Goal: Information Seeking & Learning: Compare options

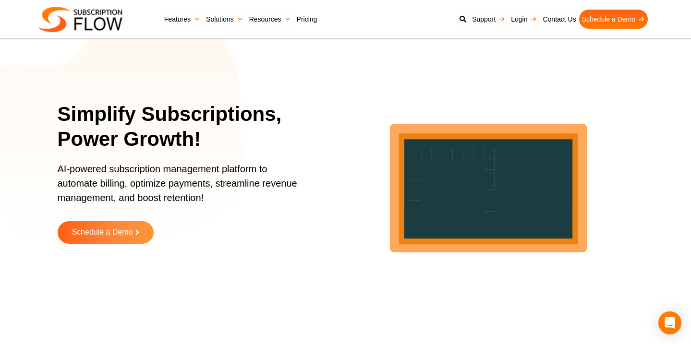
click at [309, 15] on link "Pricing" at bounding box center [307, 19] width 26 height 19
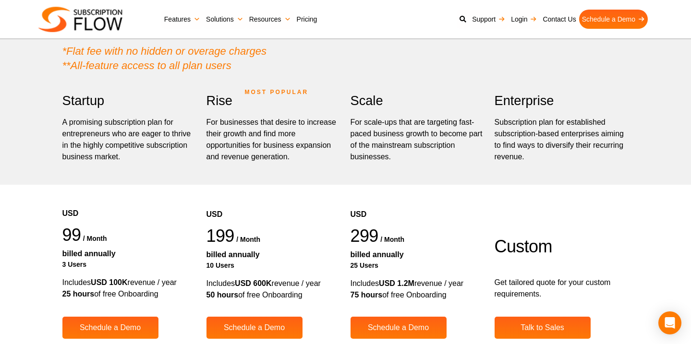
scroll to position [201, 0]
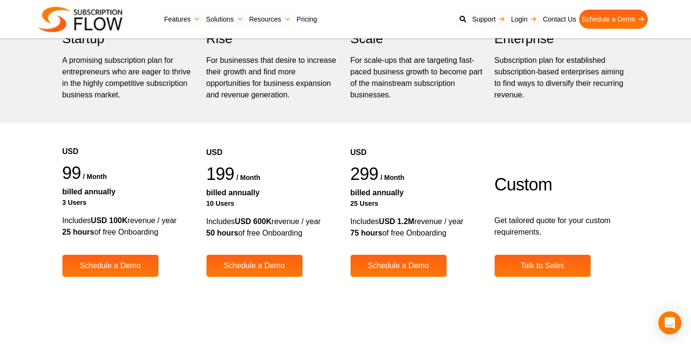
click at [102, 219] on strong "USD 100K" at bounding box center [109, 221] width 36 height 8
click at [232, 222] on div "Includes USD 600K revenue / year 50 hours of free Onboarding" at bounding box center [273, 227] width 134 height 23
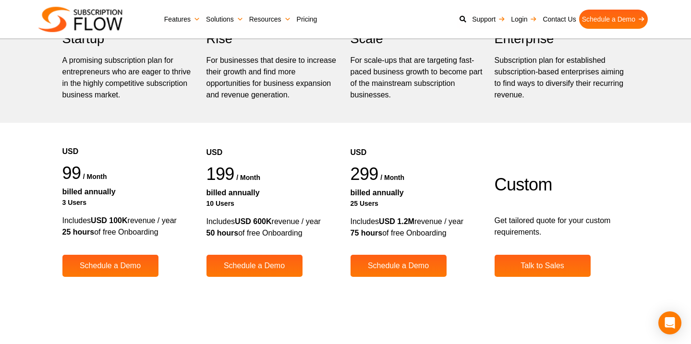
click at [232, 222] on div "Includes USD 600K revenue / year 50 hours of free Onboarding" at bounding box center [273, 227] width 134 height 23
click at [364, 216] on div "Includes USD 1.2M revenue / year 75 hours of free Onboarding" at bounding box center [418, 227] width 134 height 23
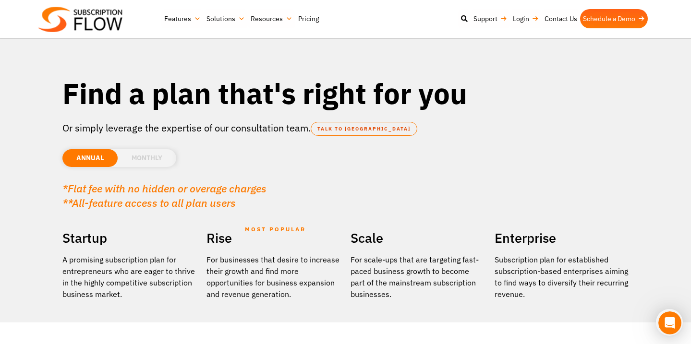
scroll to position [0, 0]
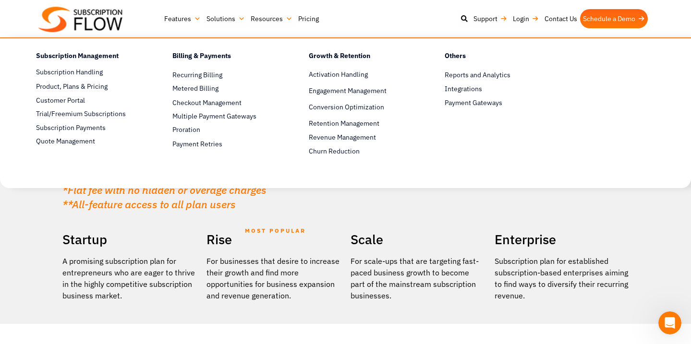
click at [182, 16] on link "Features" at bounding box center [182, 18] width 42 height 19
click at [466, 105] on span "Payment Gateways" at bounding box center [474, 103] width 58 height 10
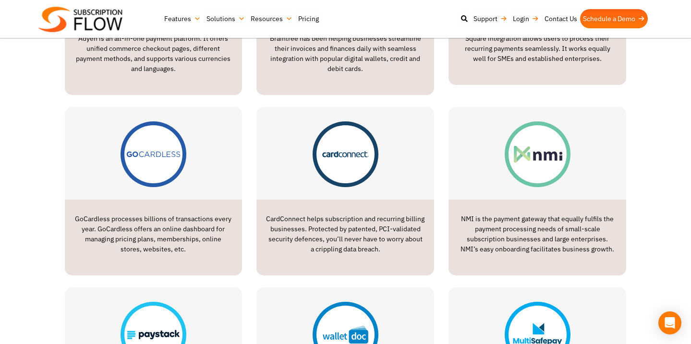
scroll to position [766, 0]
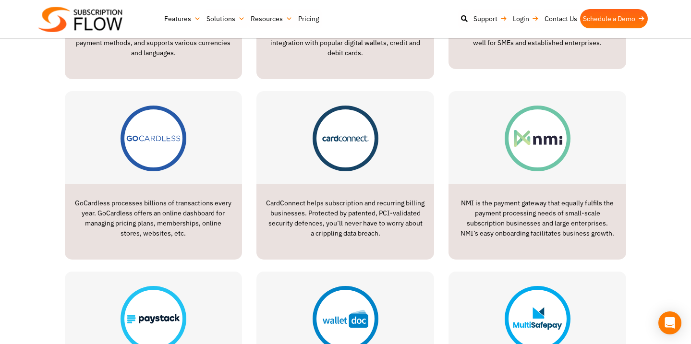
click at [482, 205] on p "NMI is the payment gateway that equally fulfils the payment processing needs of…" at bounding box center [537, 218] width 158 height 40
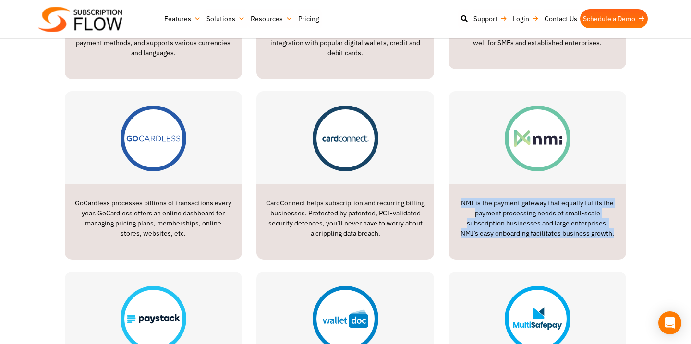
click at [482, 205] on p "NMI is the payment gateway that equally fulfils the payment processing needs of…" at bounding box center [537, 218] width 158 height 40
click at [478, 224] on p "NMI is the payment gateway that equally fulfils the payment processing needs of…" at bounding box center [537, 218] width 158 height 40
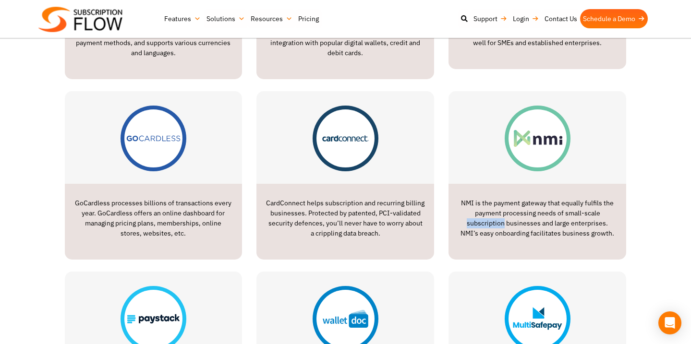
click at [478, 224] on p "NMI is the payment gateway that equally fulfils the payment processing needs of…" at bounding box center [537, 218] width 158 height 40
click at [479, 212] on p "NMI is the payment gateway that equally fulfils the payment processing needs of…" at bounding box center [537, 218] width 158 height 40
click at [479, 229] on p "NMI is the payment gateway that equally fulfils the payment processing needs of…" at bounding box center [537, 218] width 158 height 40
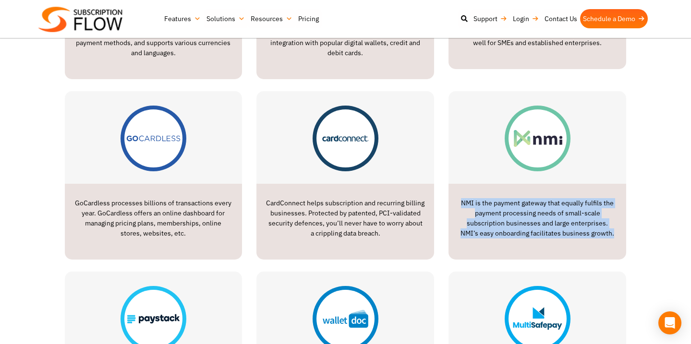
click at [479, 229] on p "NMI is the payment gateway that equally fulfils the payment processing needs of…" at bounding box center [537, 218] width 158 height 40
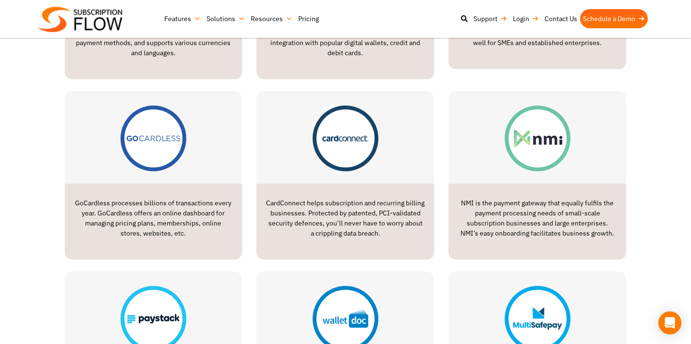
click at [487, 215] on p "NMI is the payment gateway that equally fulfils the payment processing needs of…" at bounding box center [537, 218] width 158 height 40
click at [488, 215] on p "NMI is the payment gateway that equally fulfils the payment processing needs of…" at bounding box center [537, 218] width 158 height 40
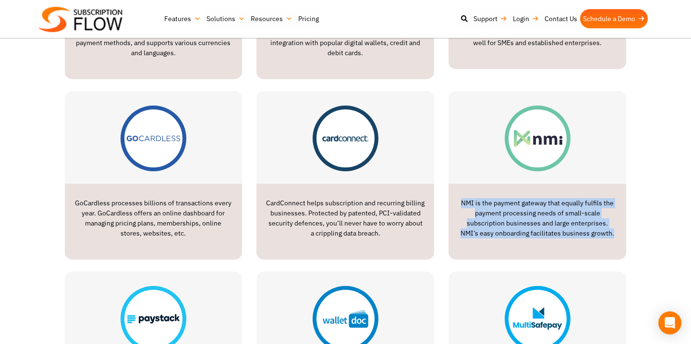
click at [488, 215] on p "NMI is the payment gateway that equally fulfils the payment processing needs of…" at bounding box center [537, 218] width 158 height 40
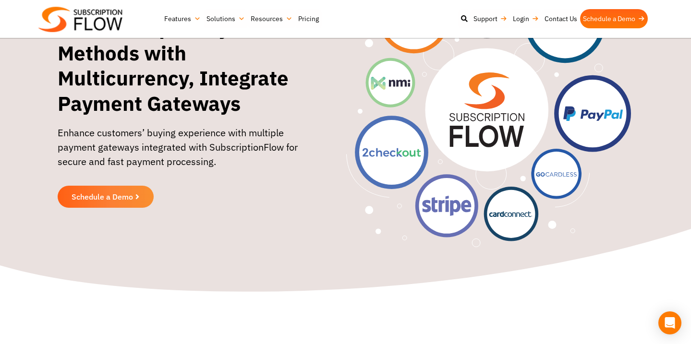
scroll to position [0, 0]
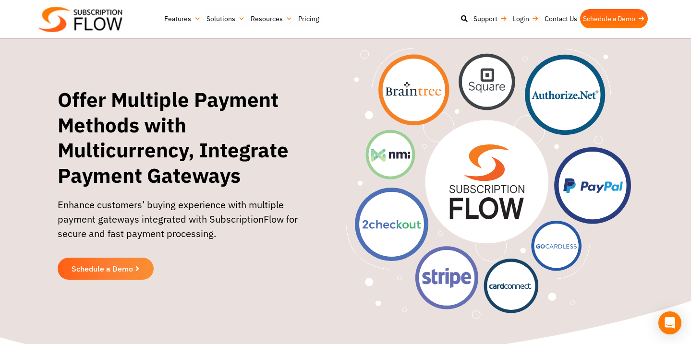
click at [97, 18] on img at bounding box center [80, 19] width 84 height 25
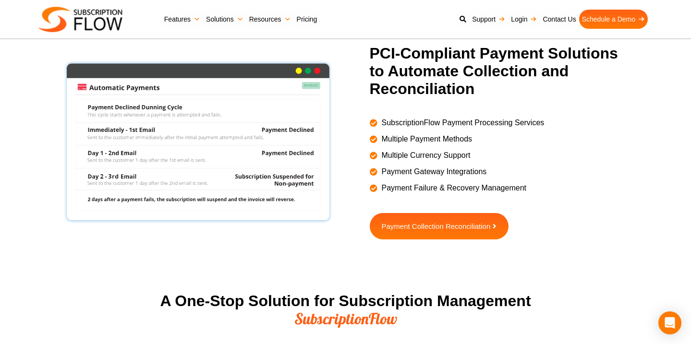
scroll to position [863, 0]
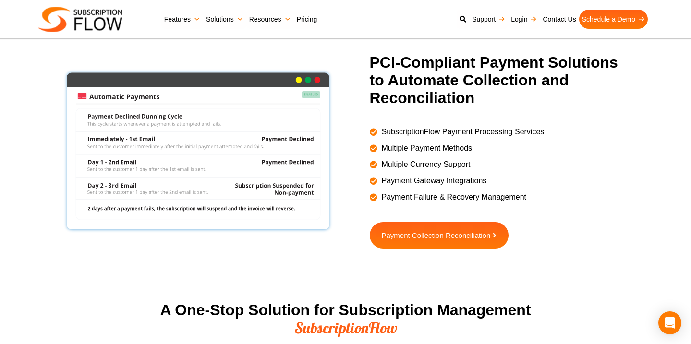
click at [153, 121] on img at bounding box center [197, 151] width 271 height 166
click at [175, 115] on img at bounding box center [197, 151] width 271 height 166
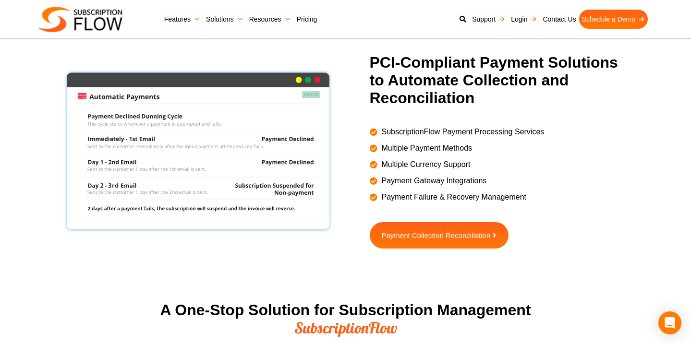
click at [175, 115] on img at bounding box center [197, 151] width 271 height 166
click at [176, 135] on img at bounding box center [197, 151] width 271 height 166
click at [154, 142] on img at bounding box center [197, 151] width 271 height 166
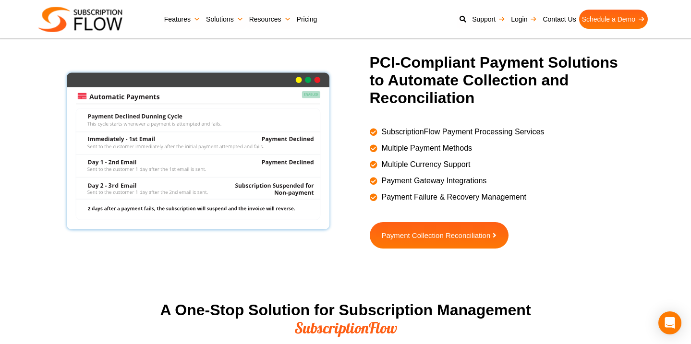
click at [154, 142] on img at bounding box center [197, 151] width 271 height 166
click at [208, 142] on img at bounding box center [197, 151] width 271 height 166
click at [244, 140] on img at bounding box center [197, 151] width 271 height 166
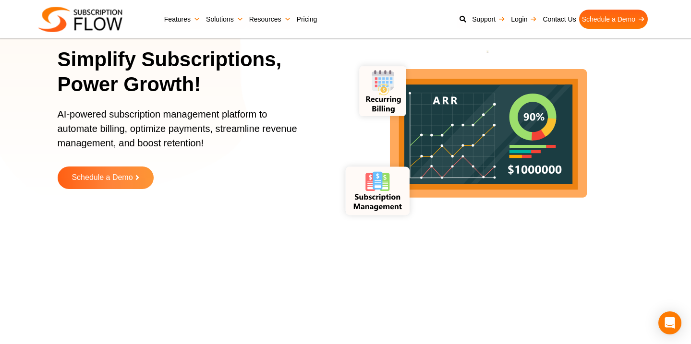
scroll to position [0, 0]
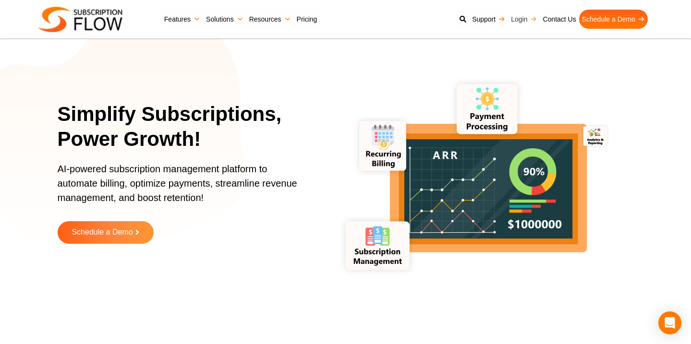
click at [511, 18] on link "Login" at bounding box center [524, 19] width 32 height 19
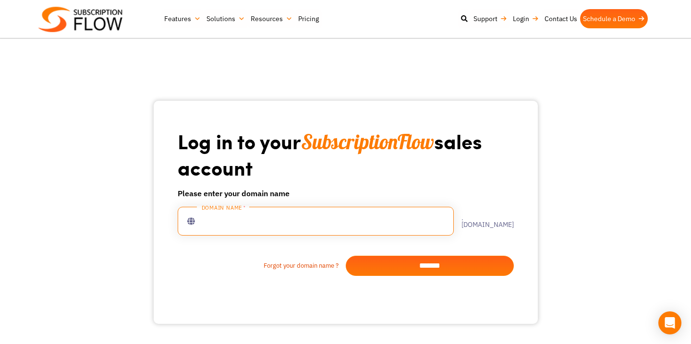
click at [258, 221] on input "text" at bounding box center [316, 221] width 276 height 29
type input "**********"
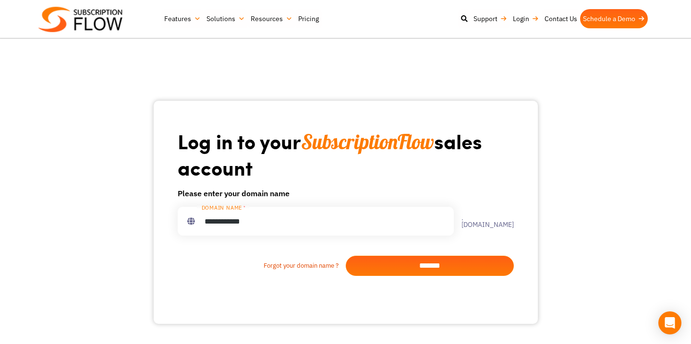
click at [378, 267] on input "*******" at bounding box center [430, 266] width 168 height 20
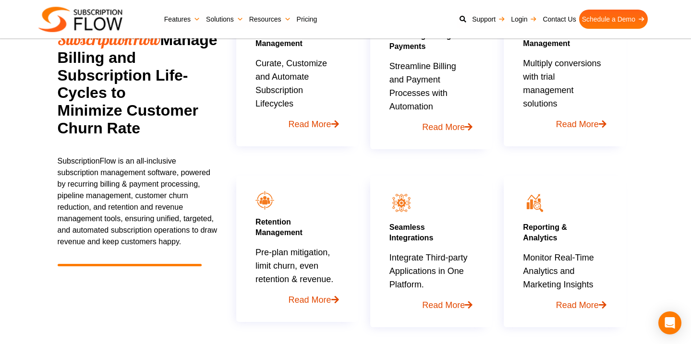
scroll to position [565, 0]
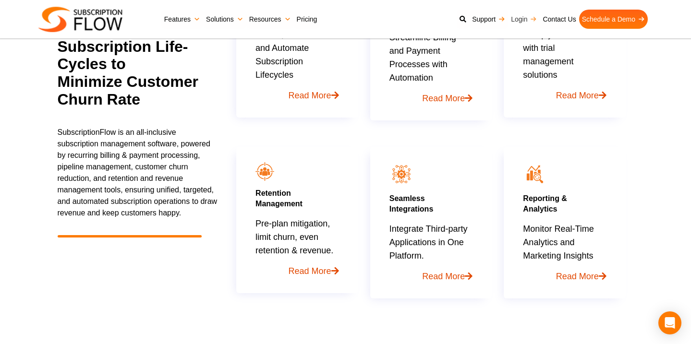
click at [513, 17] on link "Login" at bounding box center [524, 19] width 32 height 19
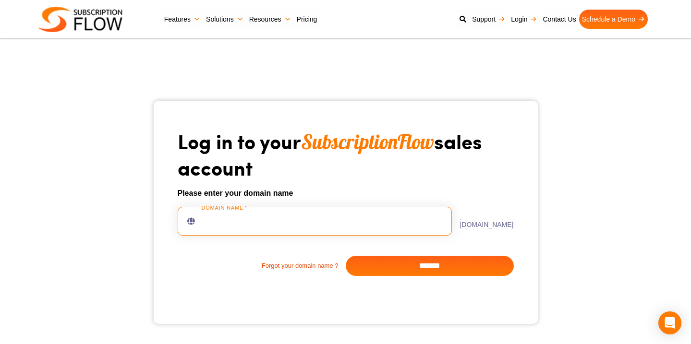
click at [284, 219] on input "text" at bounding box center [315, 221] width 275 height 29
type input "**********"
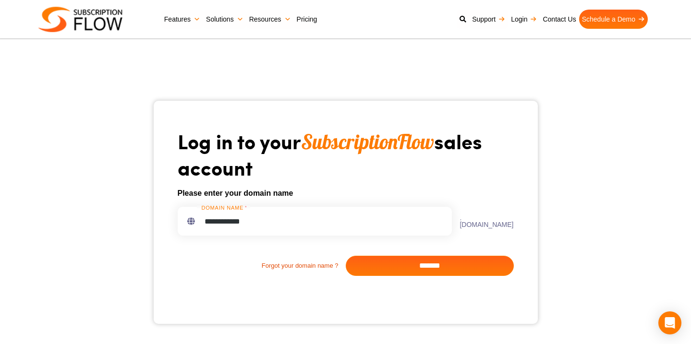
click at [427, 268] on input "*******" at bounding box center [430, 266] width 168 height 20
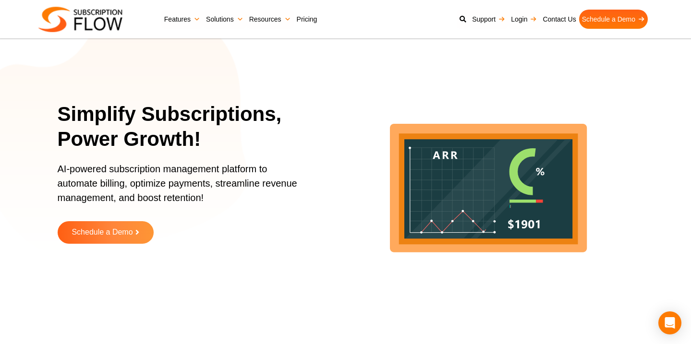
click at [307, 12] on link "Pricing" at bounding box center [307, 19] width 26 height 19
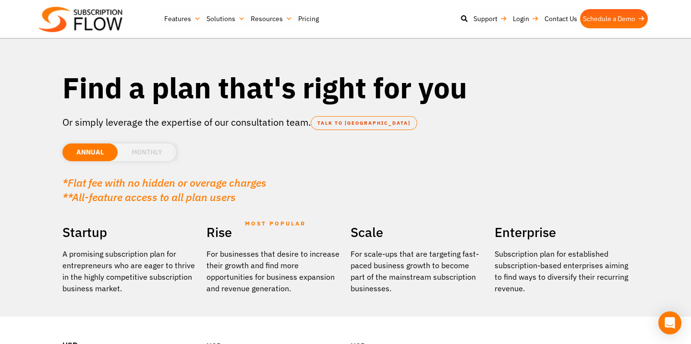
scroll to position [10, 0]
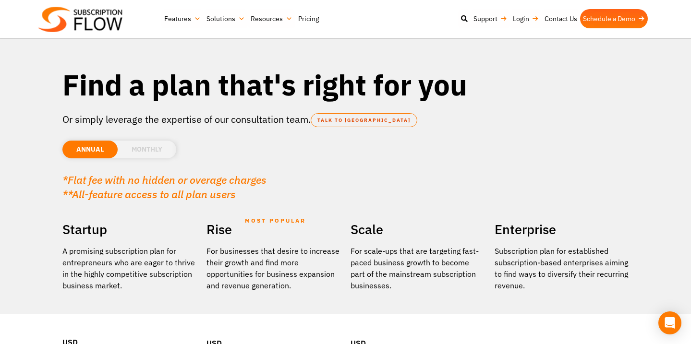
click at [144, 147] on li "MONTHLY" at bounding box center [147, 150] width 59 height 18
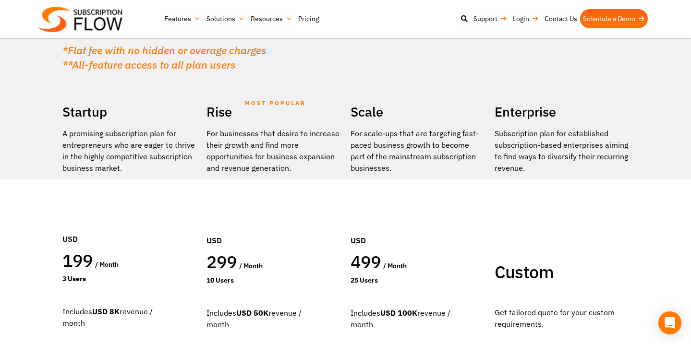
scroll to position [95, 0]
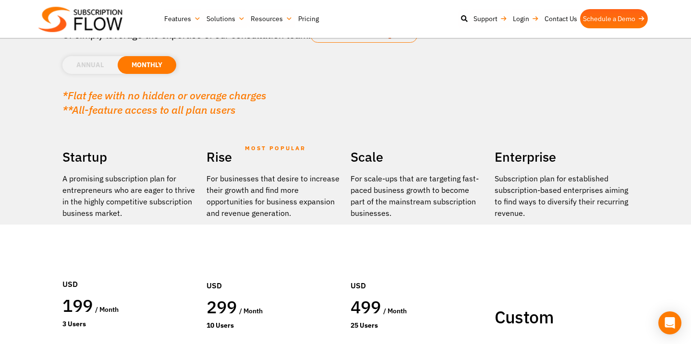
click at [113, 70] on li "ANNUAL" at bounding box center [89, 65] width 55 height 18
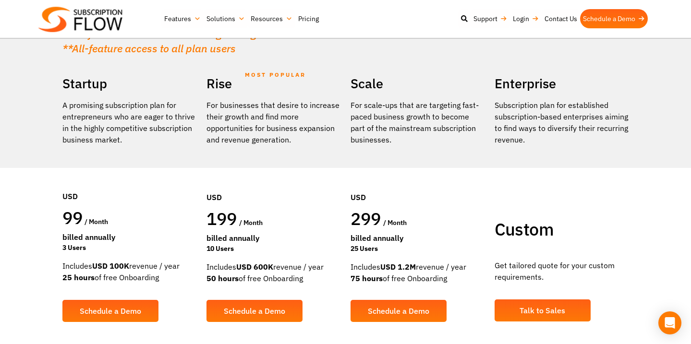
scroll to position [206, 0]
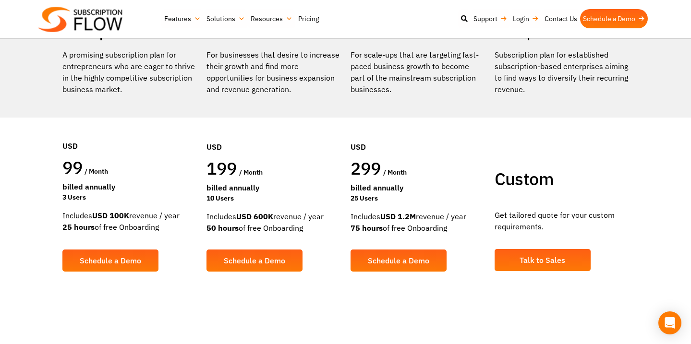
click at [393, 214] on strong "USD 1.2M" at bounding box center [398, 217] width 36 height 10
click at [382, 225] on div "Includes USD 1.2M revenue / year 75 hours of free Onboarding" at bounding box center [418, 222] width 134 height 23
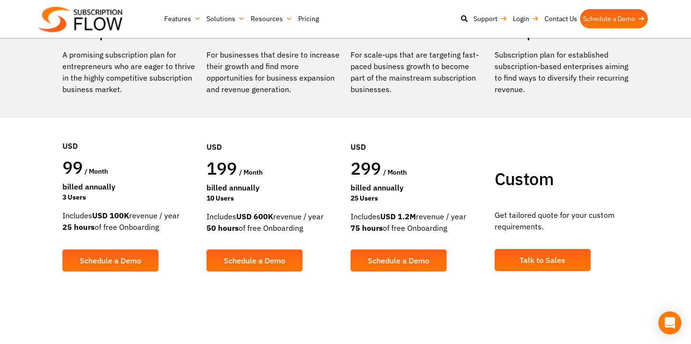
drag, startPoint x: 349, startPoint y: 231, endPoint x: 451, endPoint y: 237, distance: 102.0
click at [450, 237] on div "Scale For scale-ups that are targeting fast-paced business growth to become par…" at bounding box center [418, 154] width 144 height 264
click at [451, 237] on div "Schedule a Demo" at bounding box center [418, 260] width 134 height 52
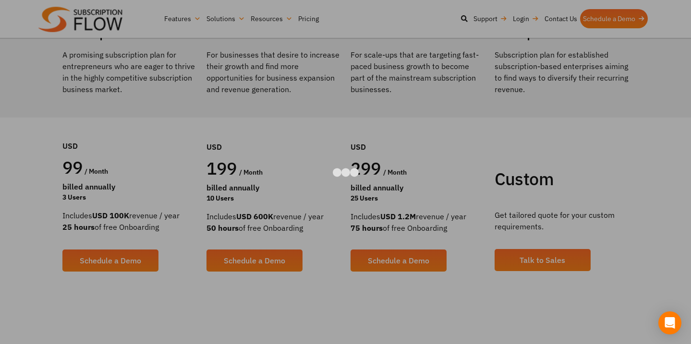
click at [589, 33] on div at bounding box center [345, 172] width 691 height 344
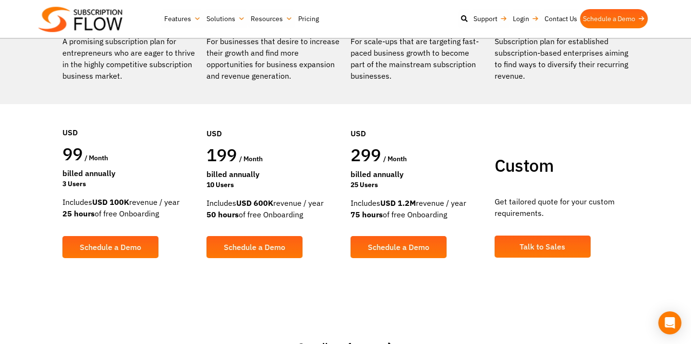
scroll to position [0, 0]
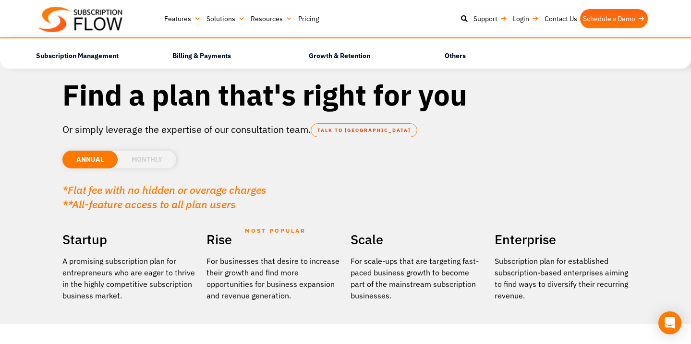
click at [170, 10] on link "Features" at bounding box center [182, 18] width 42 height 19
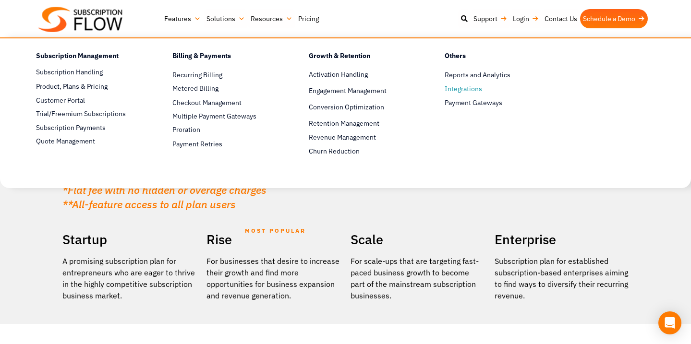
click at [467, 88] on span "Integrations" at bounding box center [463, 89] width 37 height 10
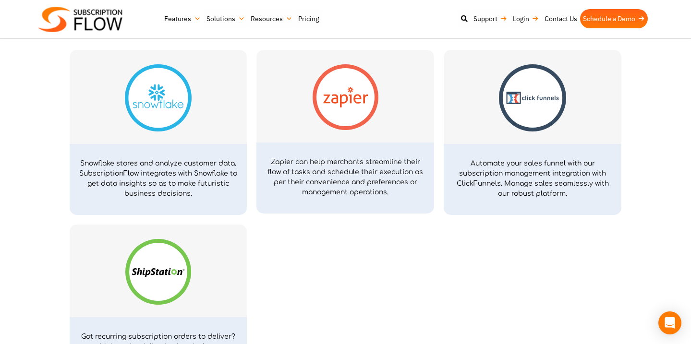
scroll to position [3474, 0]
